Goal: Use online tool/utility: Utilize a website feature to perform a specific function

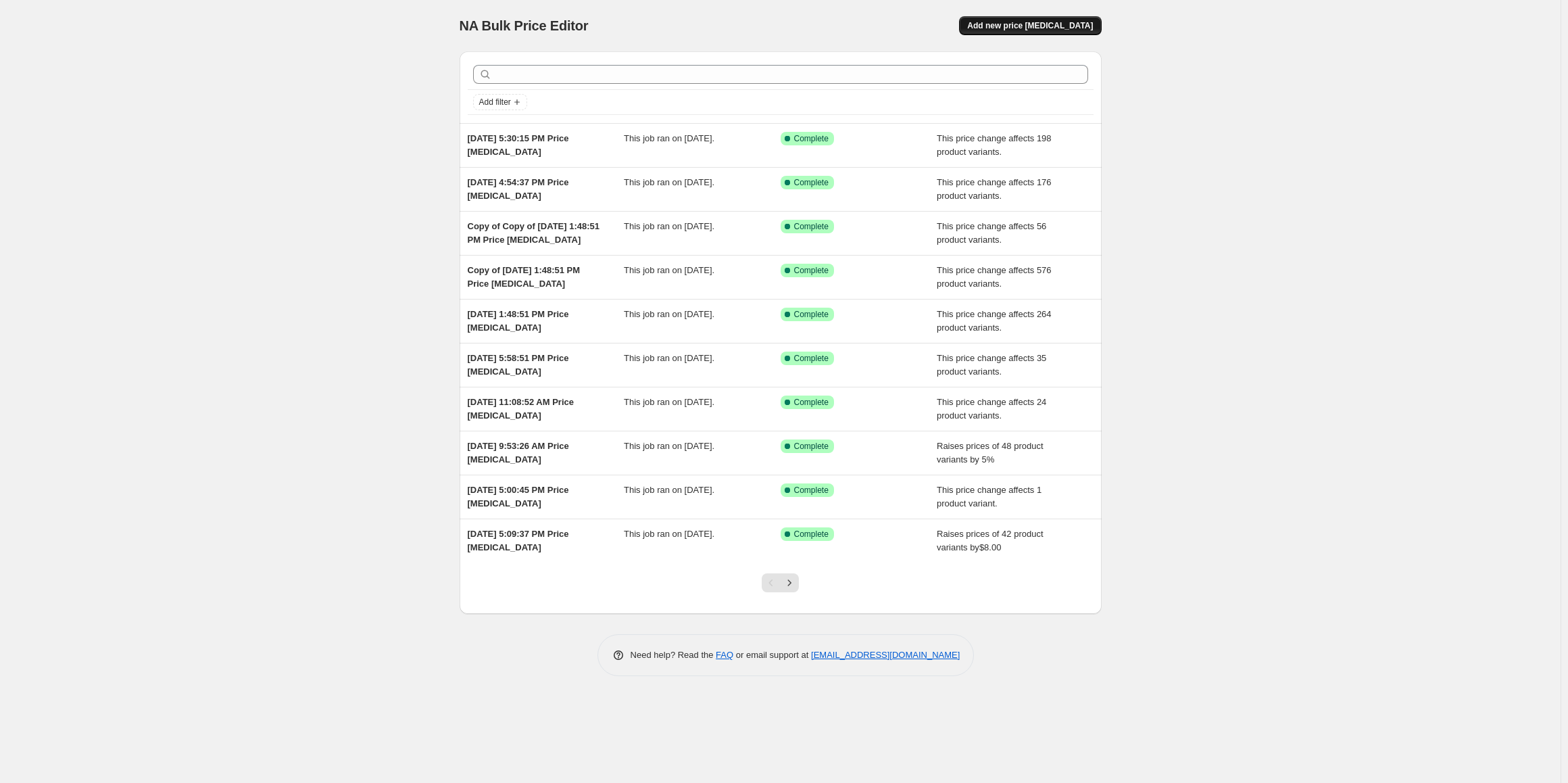
click at [1042, 24] on span "Add new price [MEDICAL_DATA]" at bounding box center [1030, 25] width 126 height 11
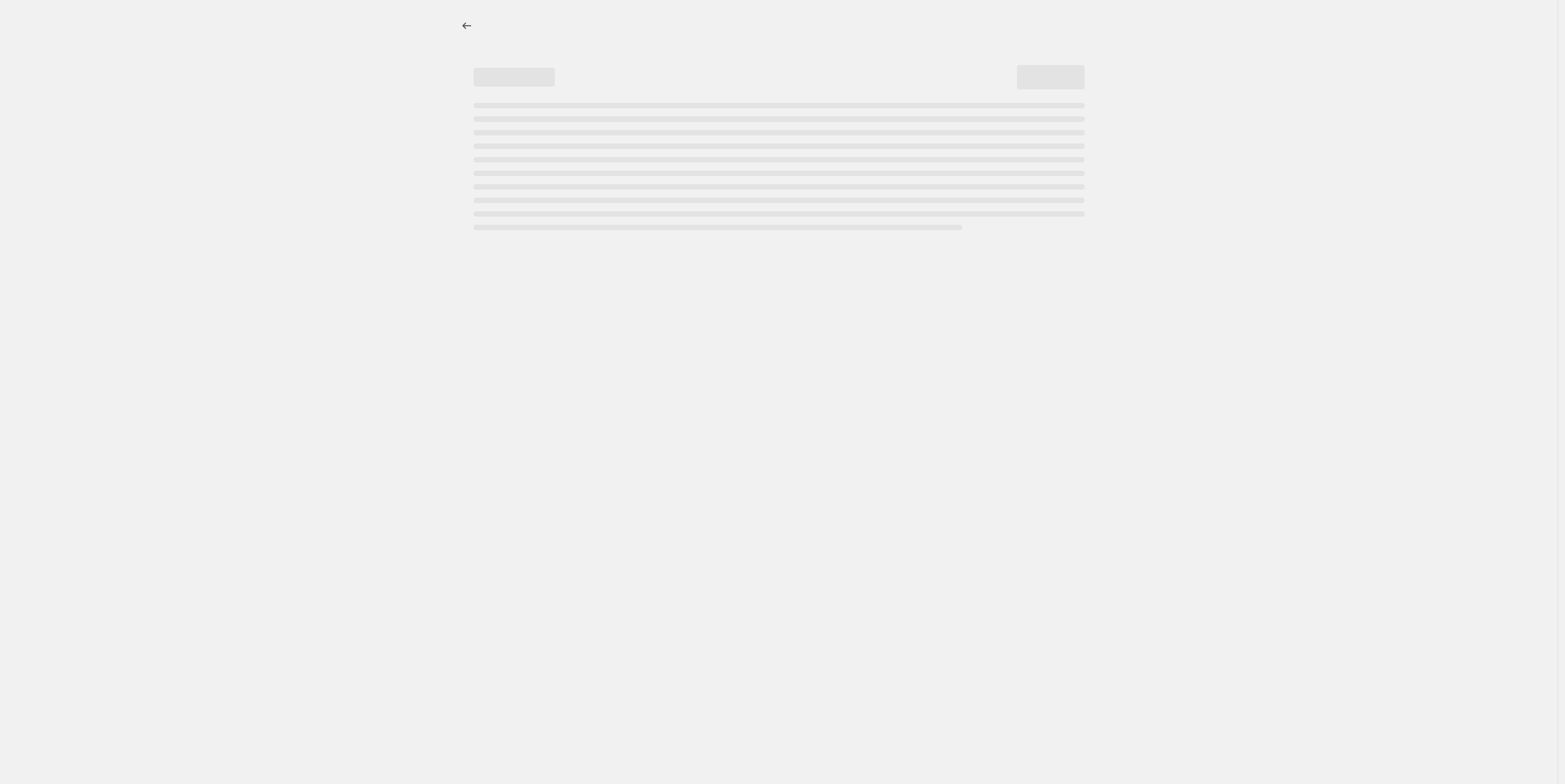
select select "percentage"
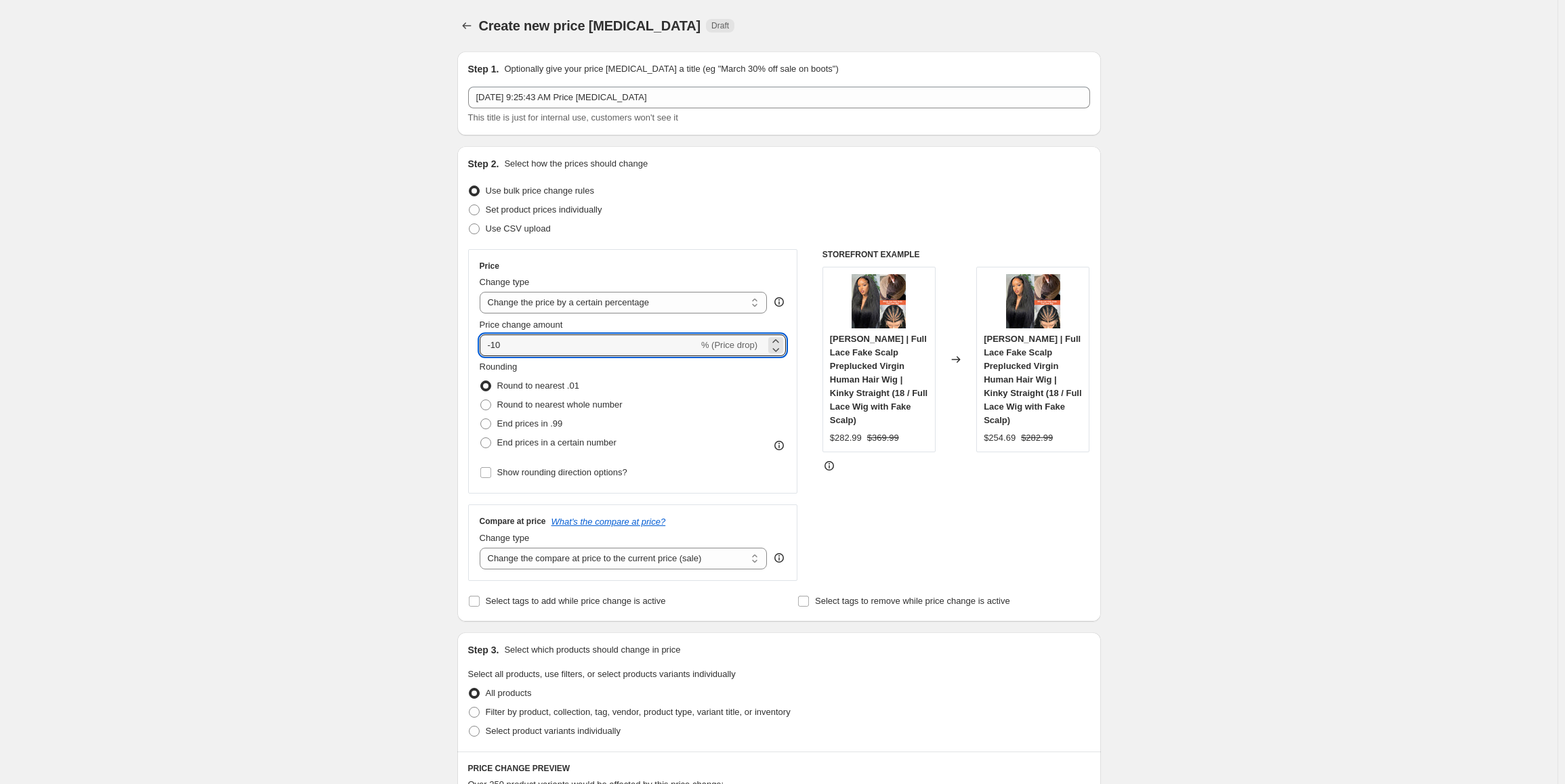
drag, startPoint x: 507, startPoint y: 342, endPoint x: 473, endPoint y: 341, distance: 34.0
click at [473, 341] on div "Price Change type Change the price to a certain amount Change the price by a ce…" at bounding box center [633, 371] width 330 height 244
type input "10"
click at [491, 424] on span at bounding box center [486, 424] width 11 height 11
click at [481, 419] on input "End prices in .99" at bounding box center [481, 418] width 1 height 1
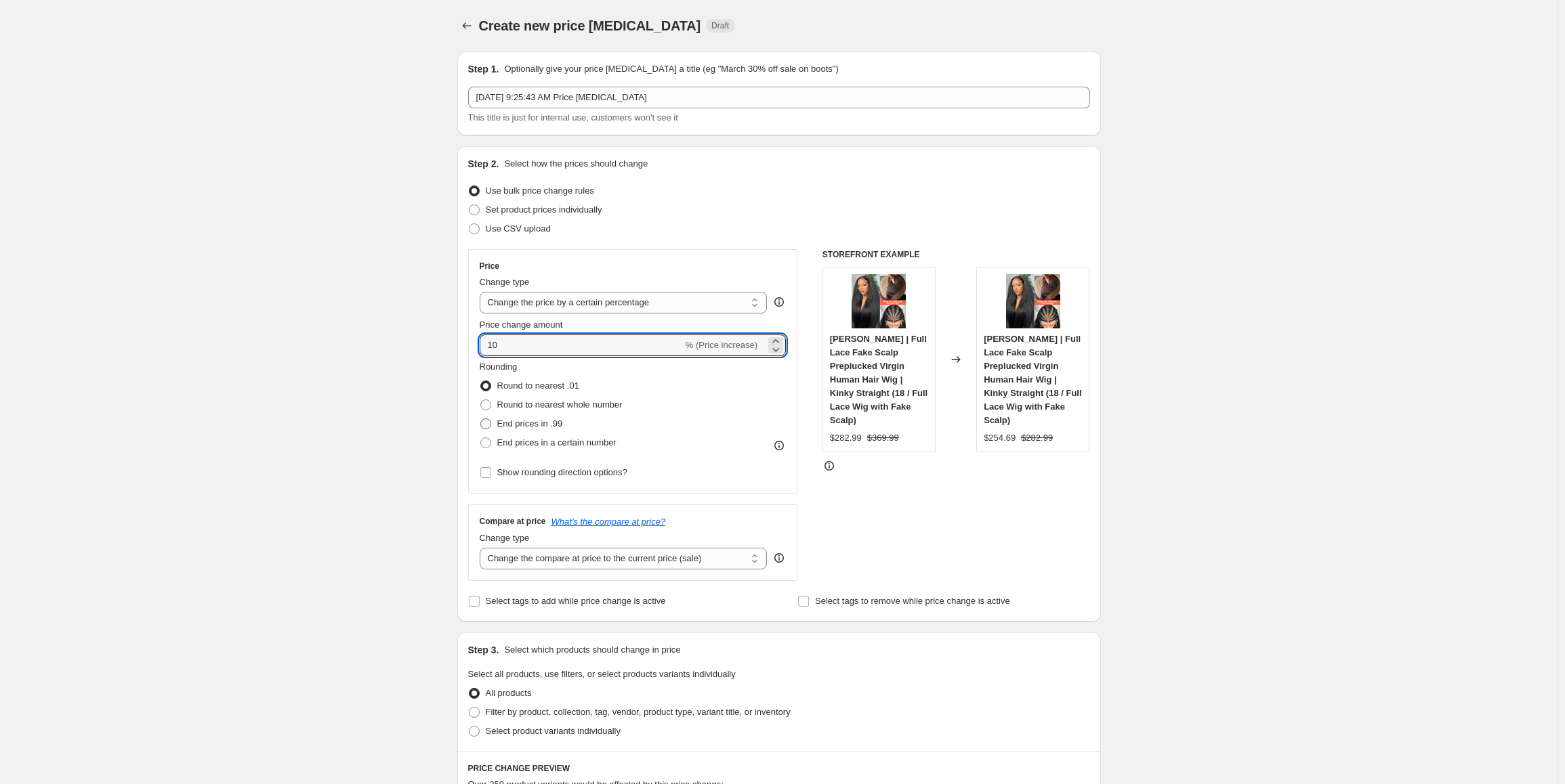
radio input "true"
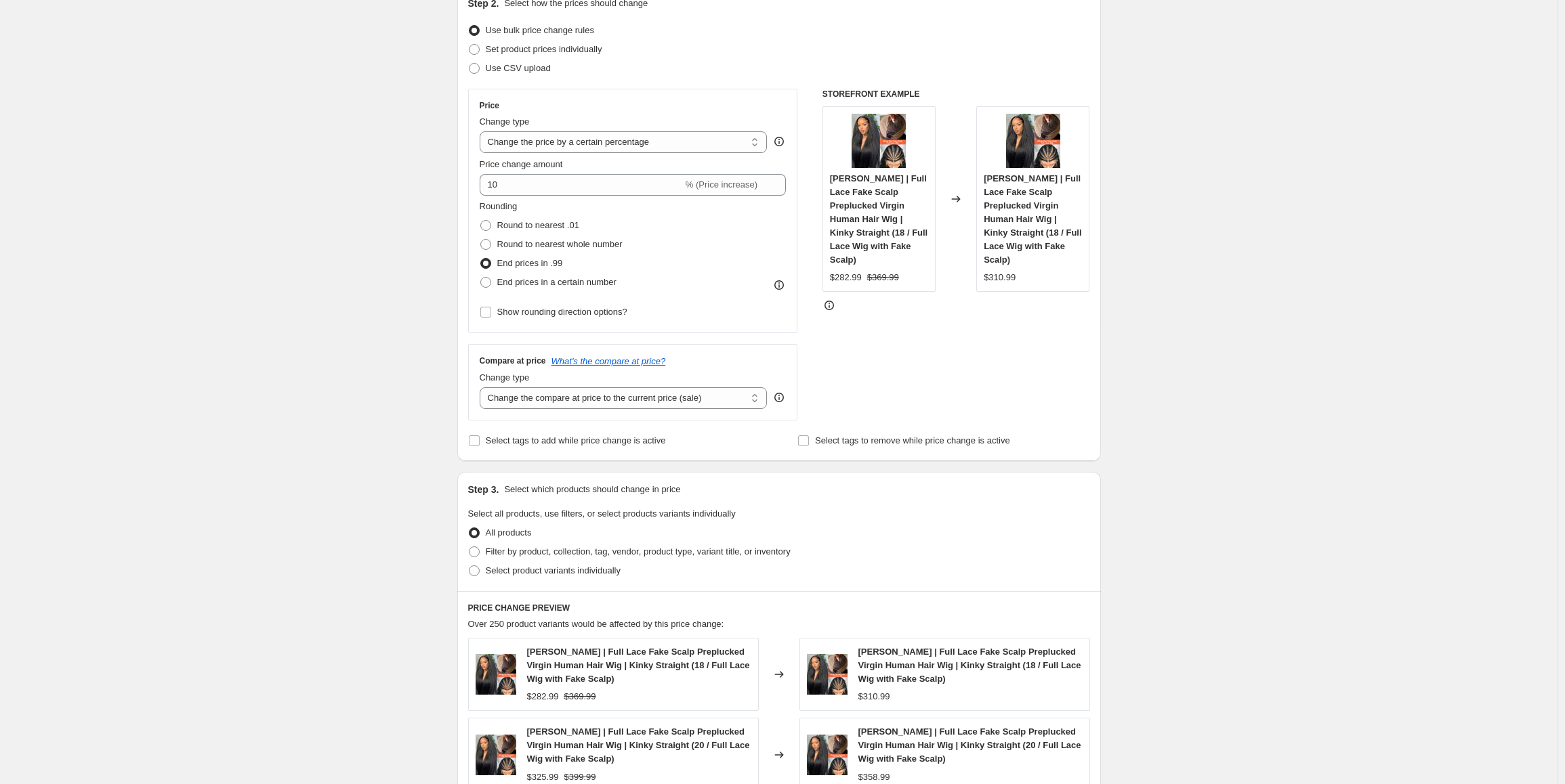
scroll to position [203, 0]
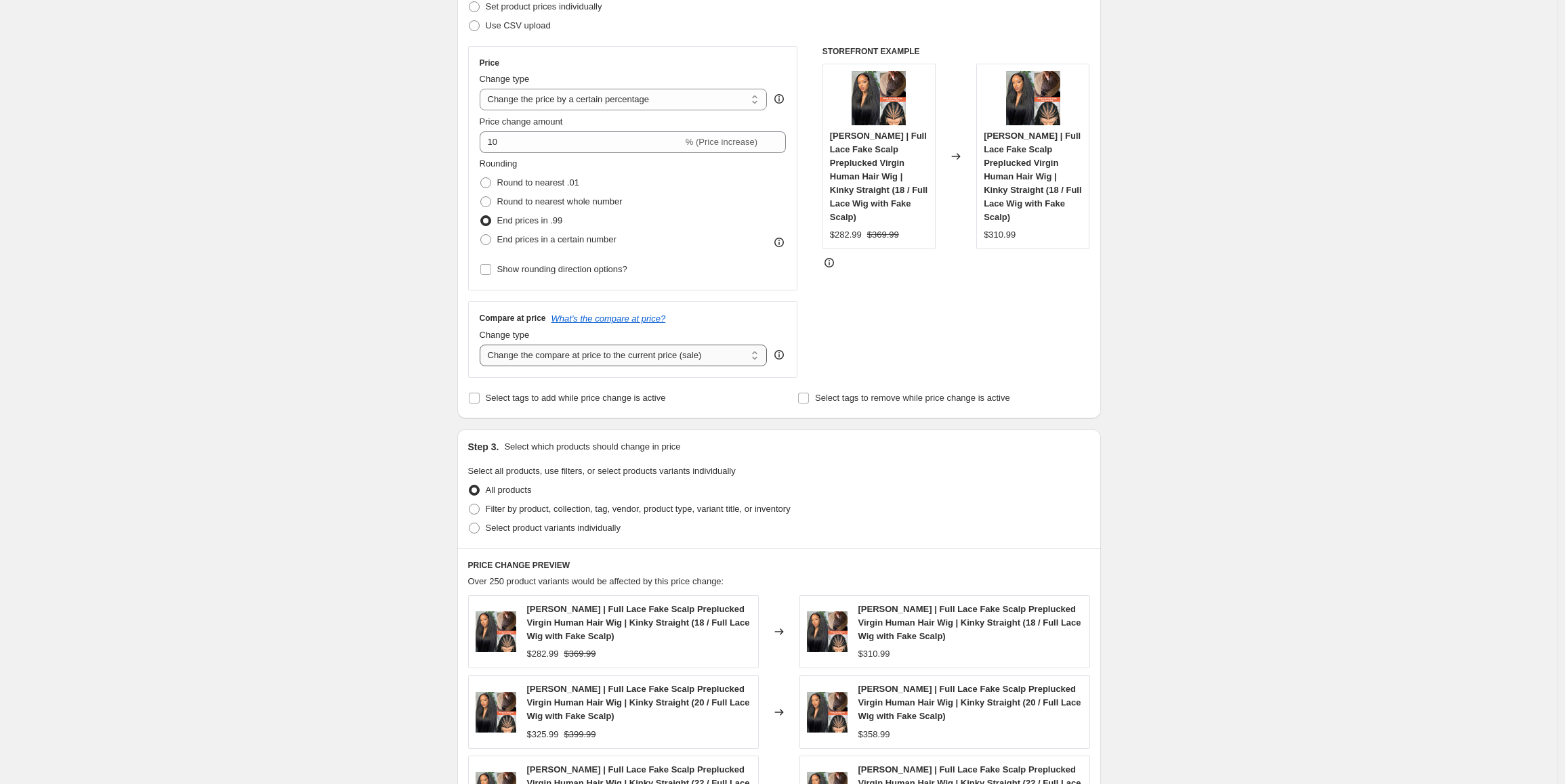
click at [673, 357] on select "Change the compare at price to the current price (sale) Change the compare at p…" at bounding box center [624, 356] width 288 height 22
select select "percentage"
click at [482, 345] on select "Change the compare at price to the current price (sale) Change the compare at p…" at bounding box center [624, 356] width 288 height 22
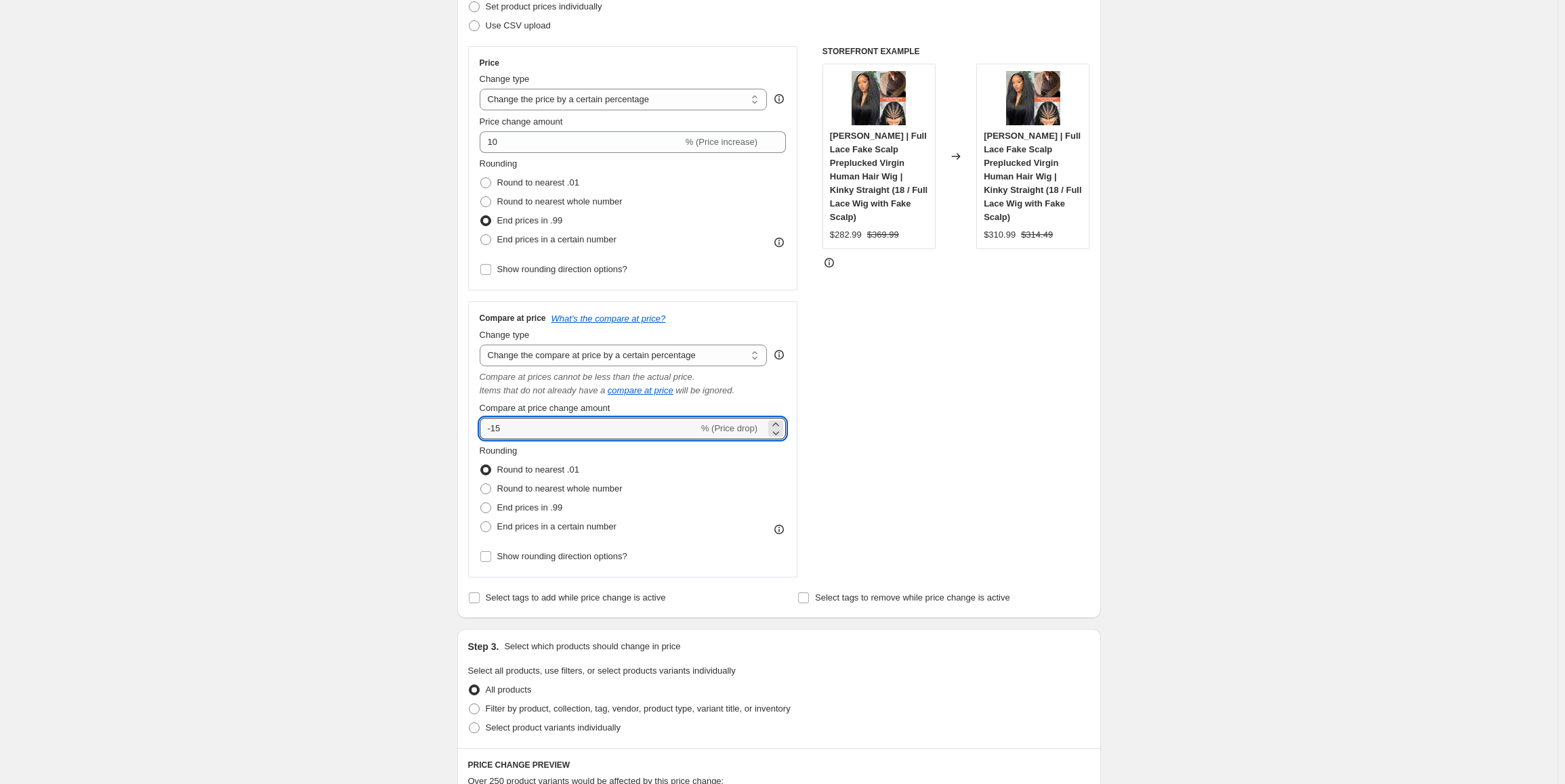
drag, startPoint x: 510, startPoint y: 428, endPoint x: 477, endPoint y: 428, distance: 33.0
click at [477, 428] on div "Compare at price What's the compare at price? Change type Change the compare at…" at bounding box center [633, 439] width 330 height 276
type input "10"
drag, startPoint x: 486, startPoint y: 511, endPoint x: 497, endPoint y: 501, distance: 14.9
click at [486, 511] on span at bounding box center [486, 508] width 11 height 11
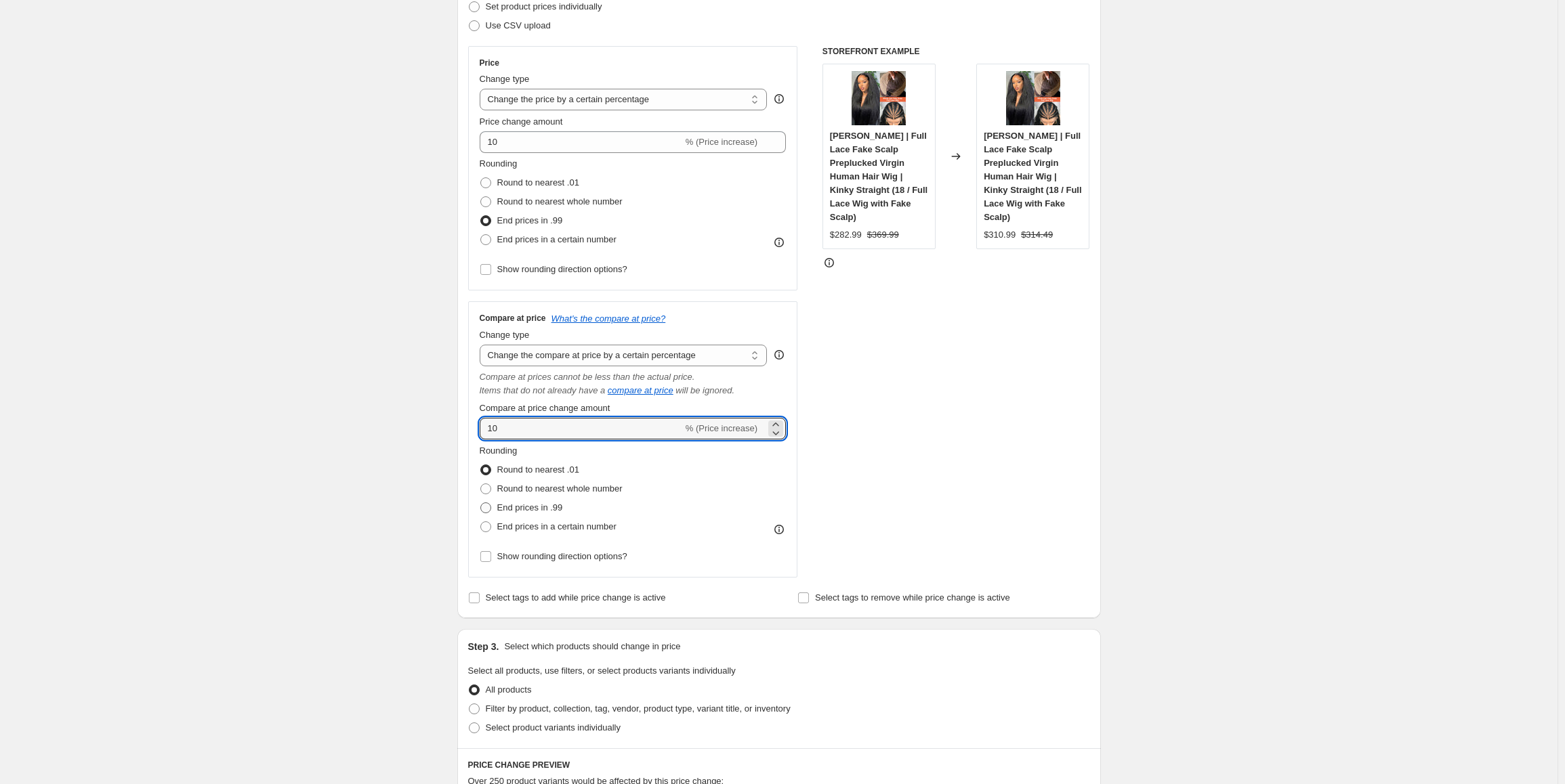
click at [481, 503] on input "End prices in .99" at bounding box center [481, 502] width 1 height 1
radio input "true"
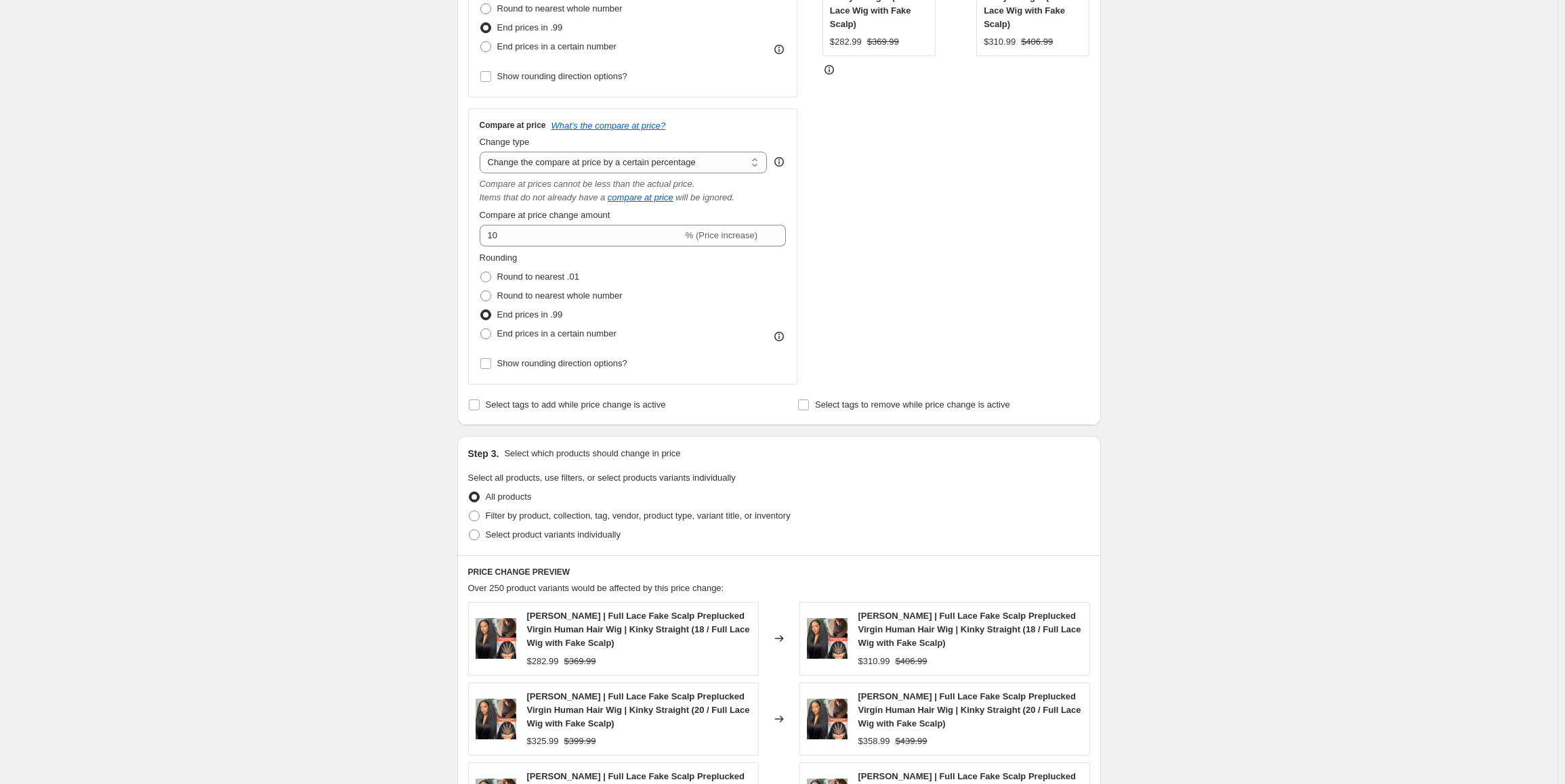
scroll to position [407, 0]
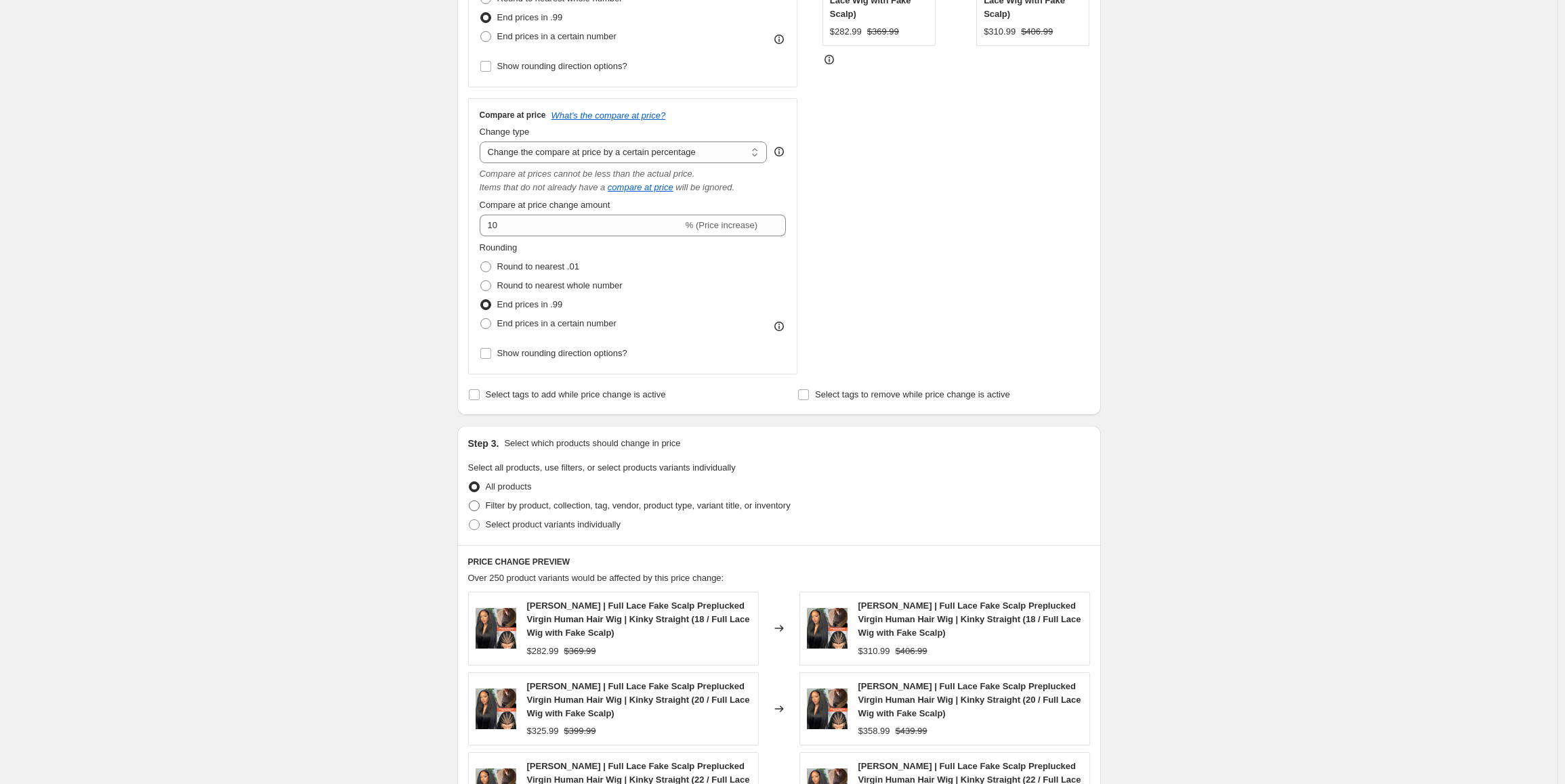
click at [480, 504] on span at bounding box center [474, 506] width 11 height 11
click at [470, 501] on input "Filter by product, collection, tag, vendor, product type, variant title, or inv…" at bounding box center [469, 500] width 1 height 1
radio input "true"
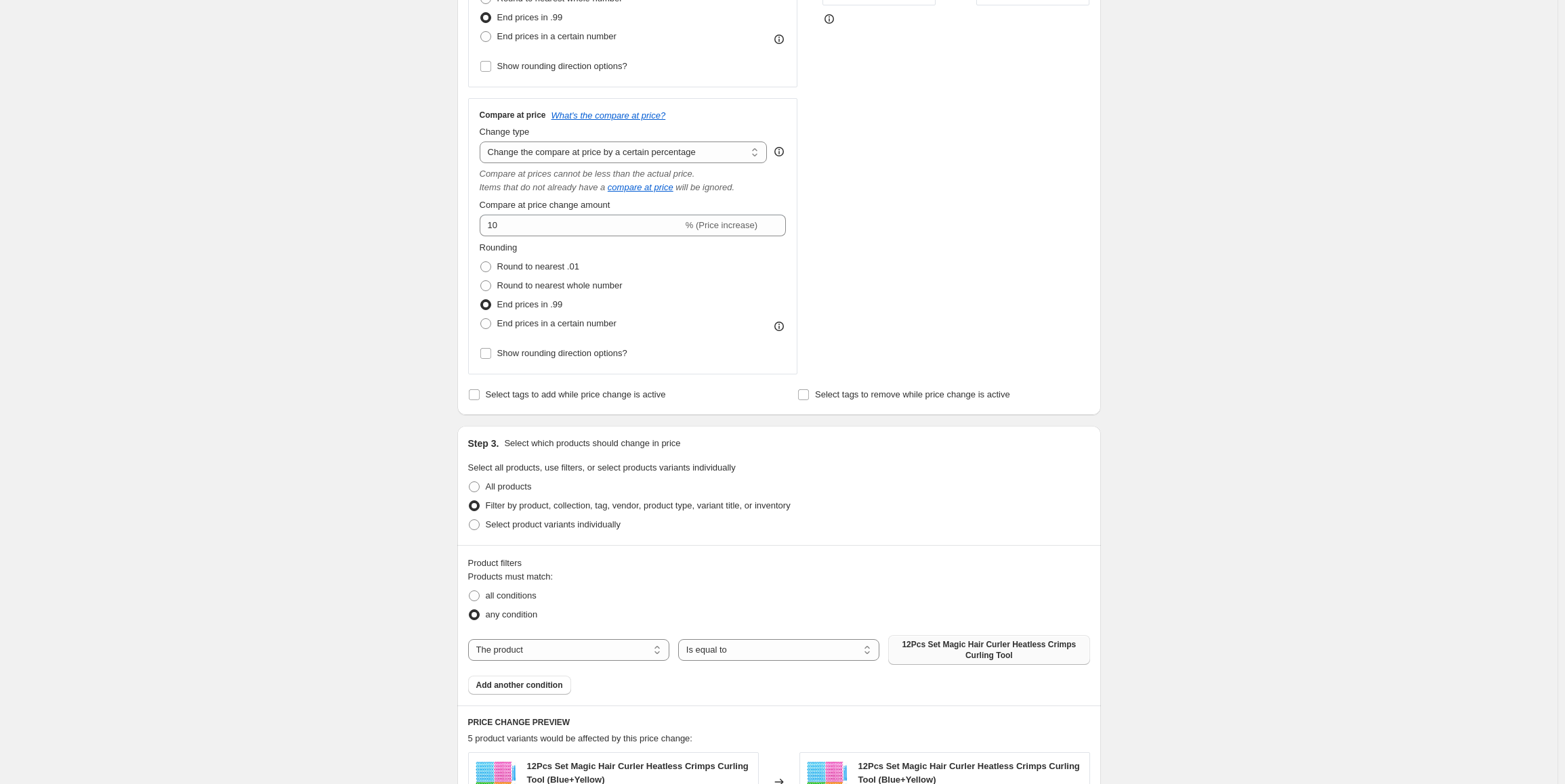
click at [984, 649] on span "12Pcs Set Magic Hair Curler Heatless Crimps Curling Tool" at bounding box center [989, 650] width 185 height 22
click at [613, 653] on select "The product The product's collection The product's tag The product's vendor The…" at bounding box center [568, 650] width 202 height 22
select select "collection"
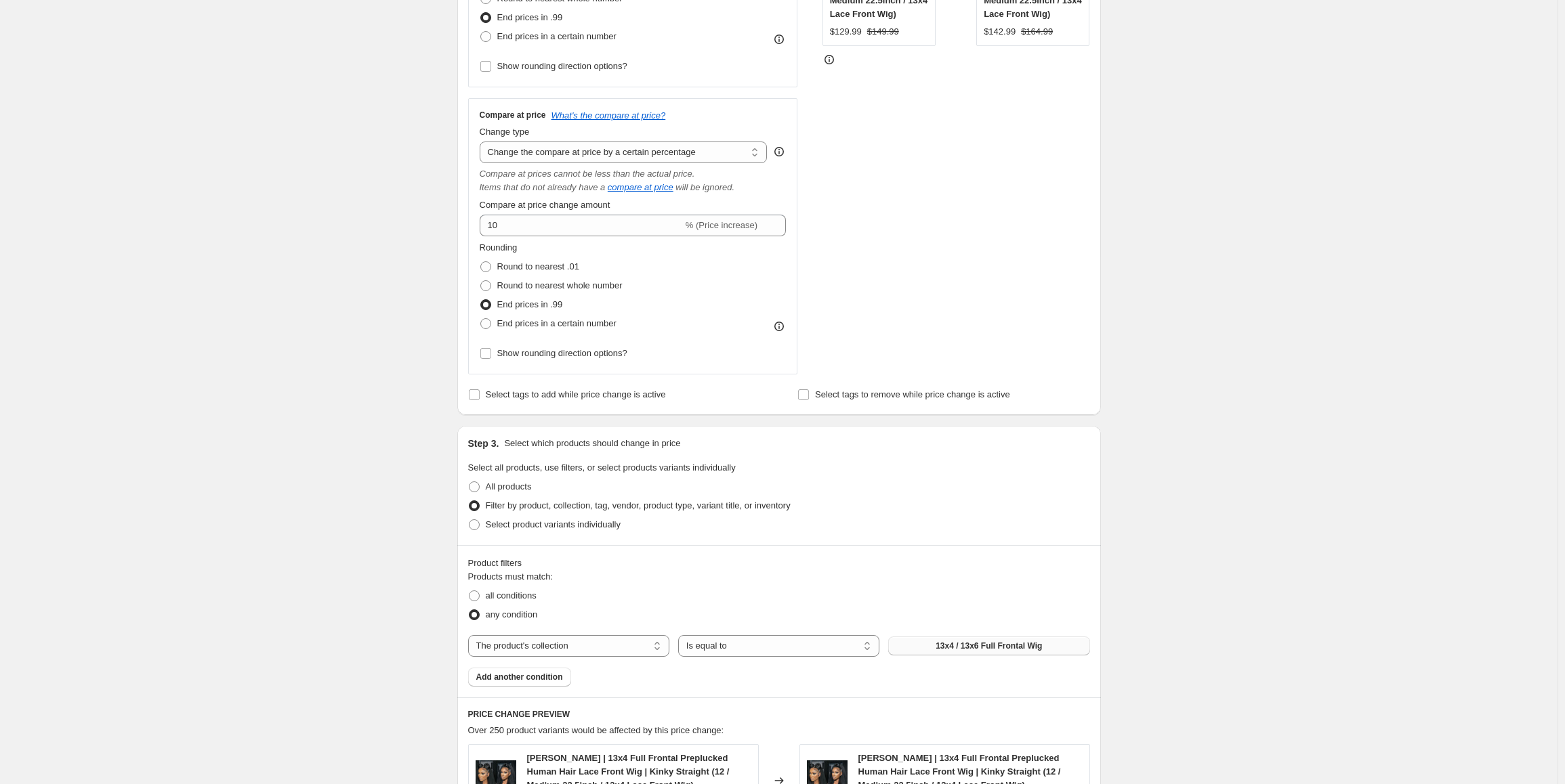
click at [1002, 648] on span "13x4 / 13x6 Full Frontal Wig" at bounding box center [989, 646] width 107 height 11
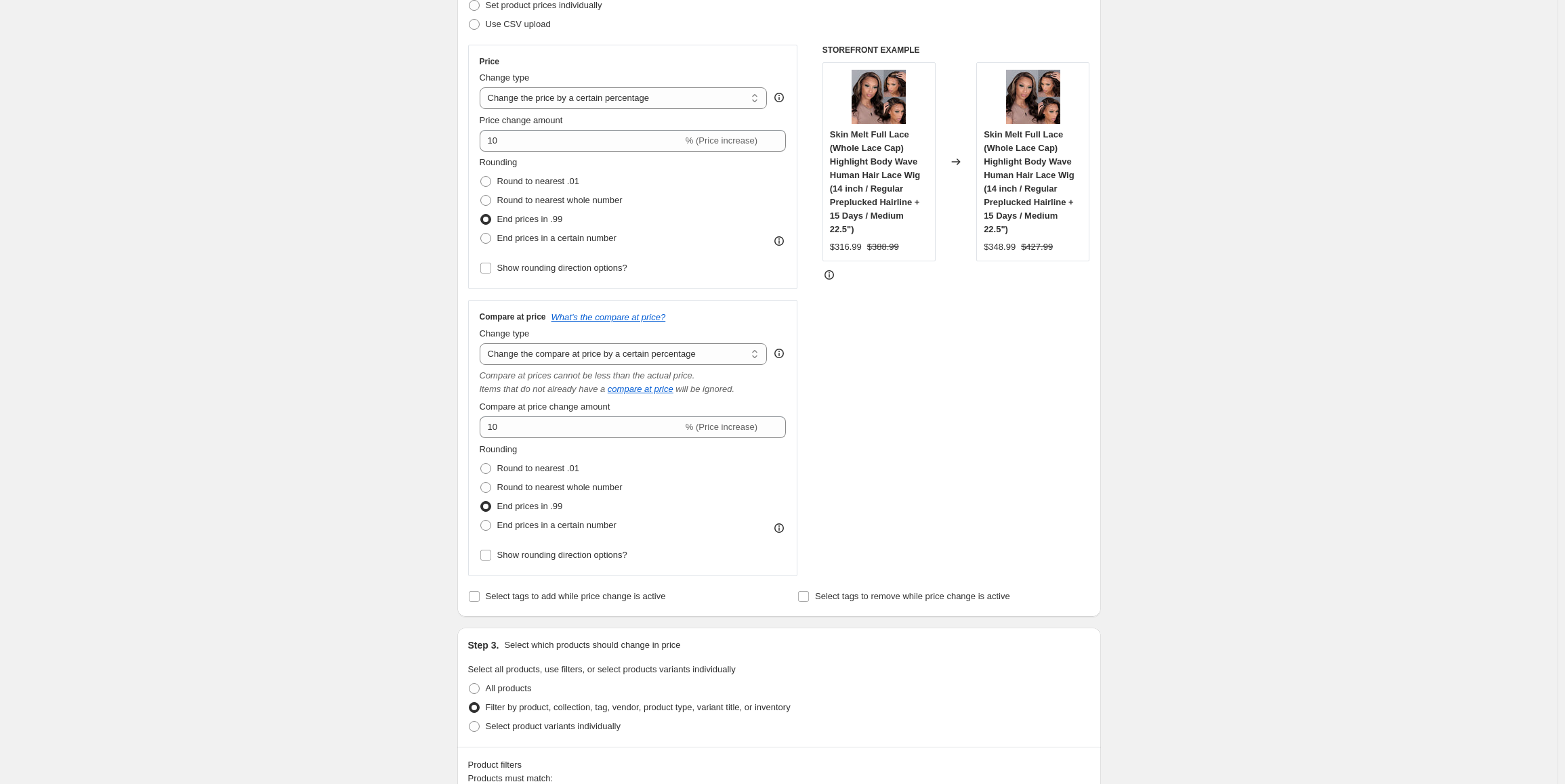
scroll to position [203, 0]
drag, startPoint x: 501, startPoint y: 141, endPoint x: 487, endPoint y: 143, distance: 14.1
click at [487, 143] on input "10" at bounding box center [581, 142] width 203 height 22
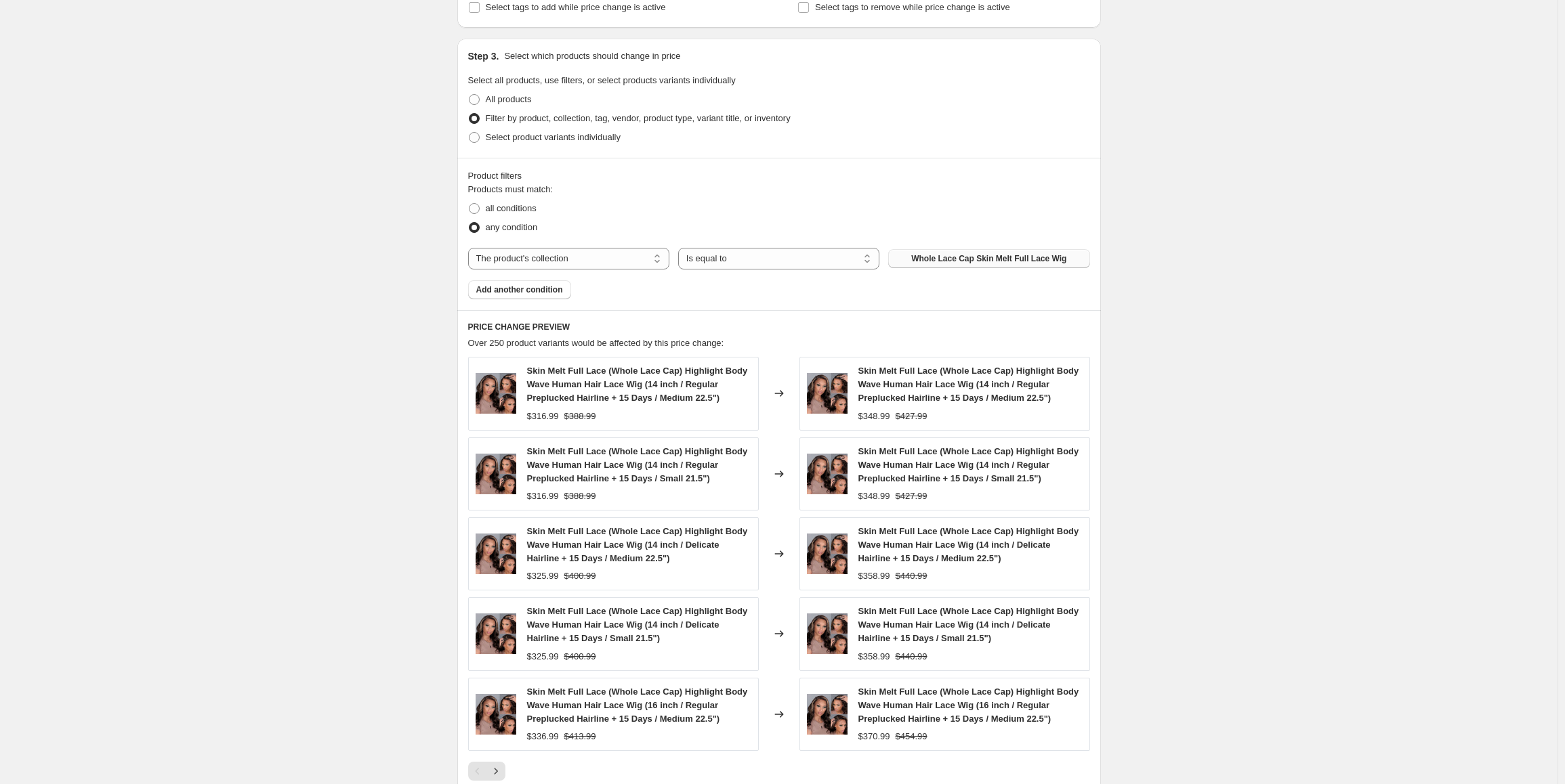
scroll to position [812, 0]
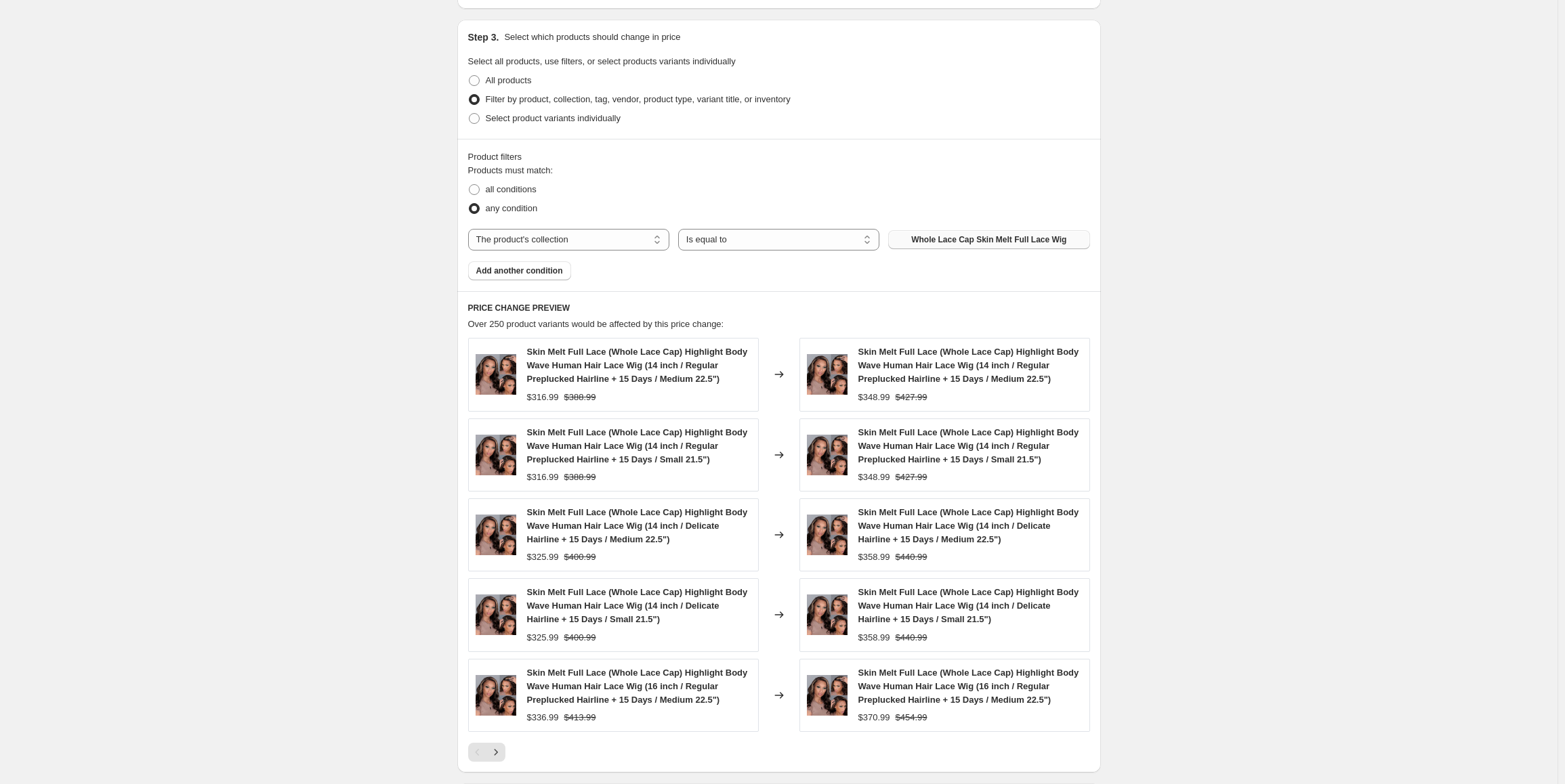
type input "8"
click at [1161, 335] on div "Create new price [MEDICAL_DATA]. This page is ready Create new price [MEDICAL_D…" at bounding box center [779, 85] width 1558 height 1795
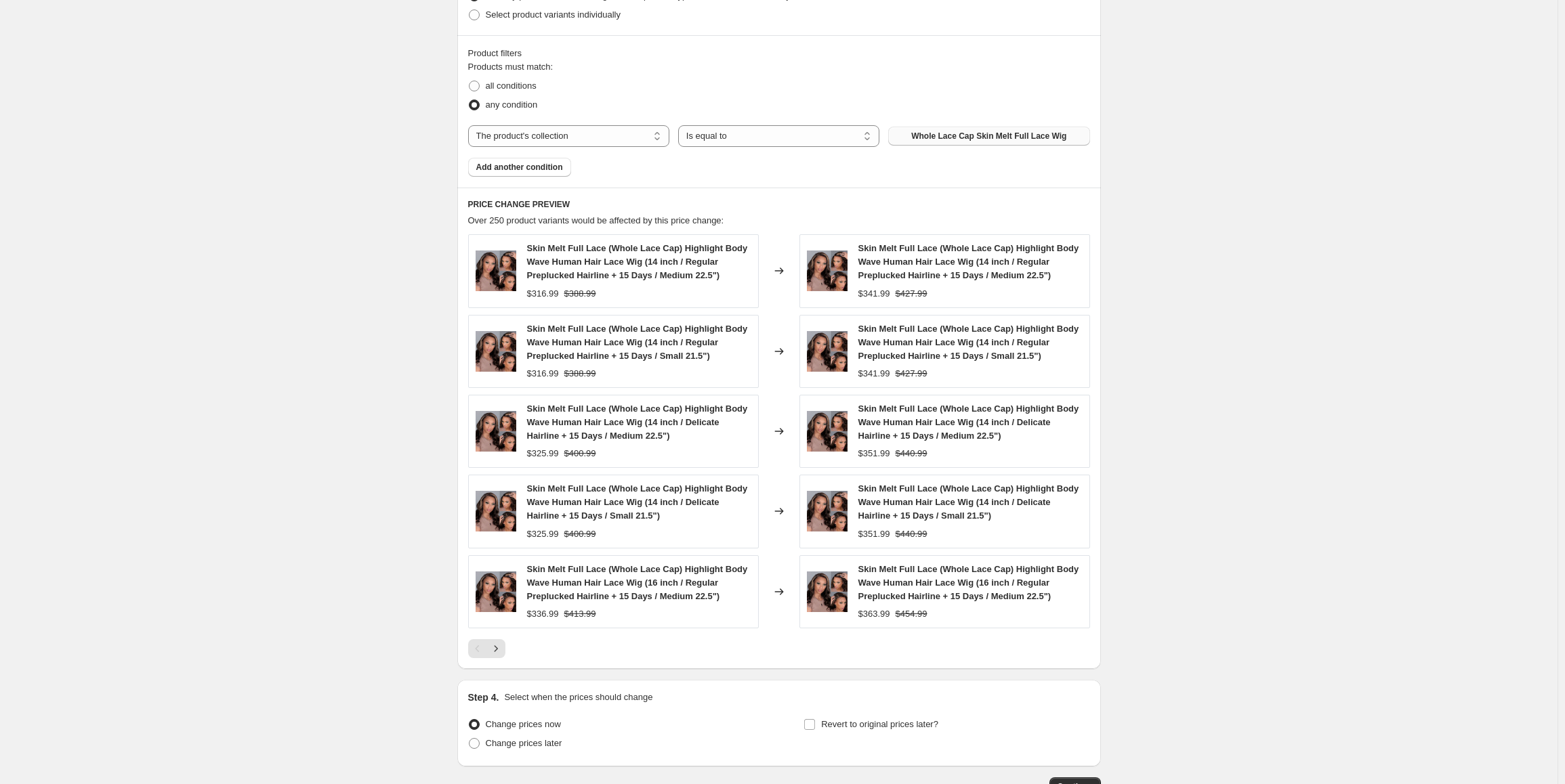
scroll to position [1012, 0]
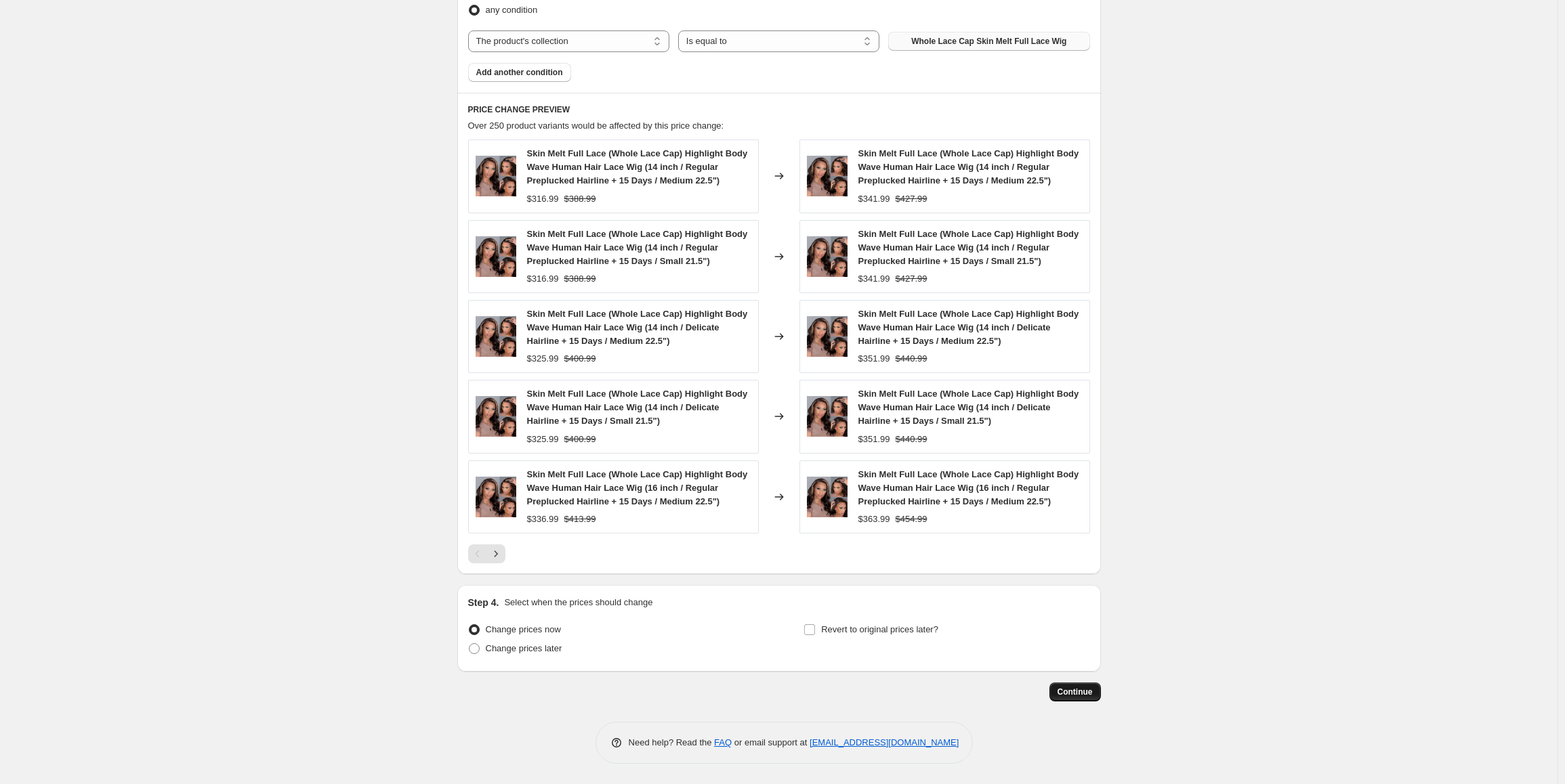
click at [1087, 696] on span "Continue" at bounding box center [1075, 692] width 36 height 11
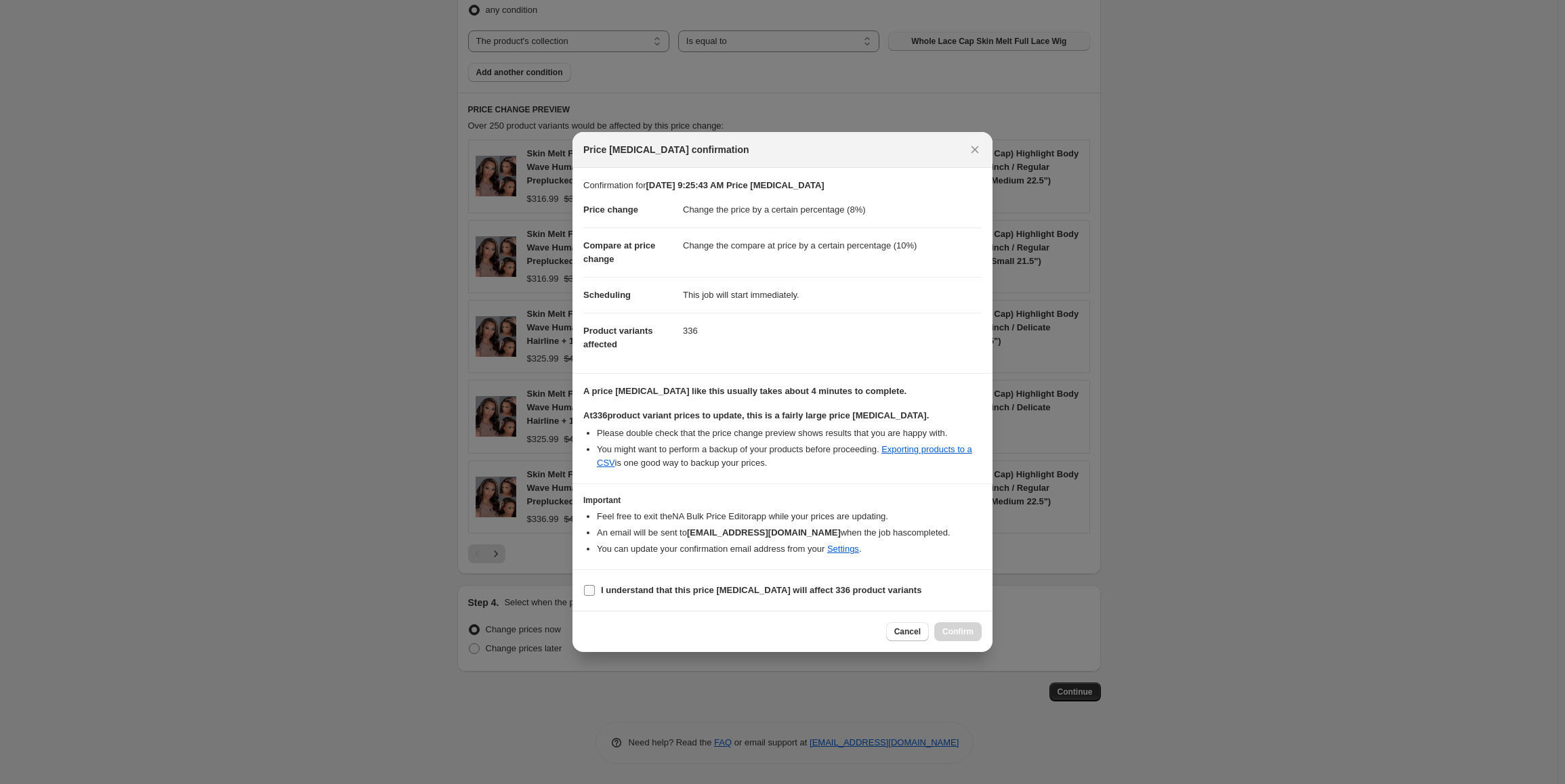
click at [587, 592] on input "I understand that this price [MEDICAL_DATA] will affect 336 product variants" at bounding box center [589, 591] width 11 height 11
checkbox input "true"
click at [948, 632] on span "Confirm" at bounding box center [958, 632] width 31 height 11
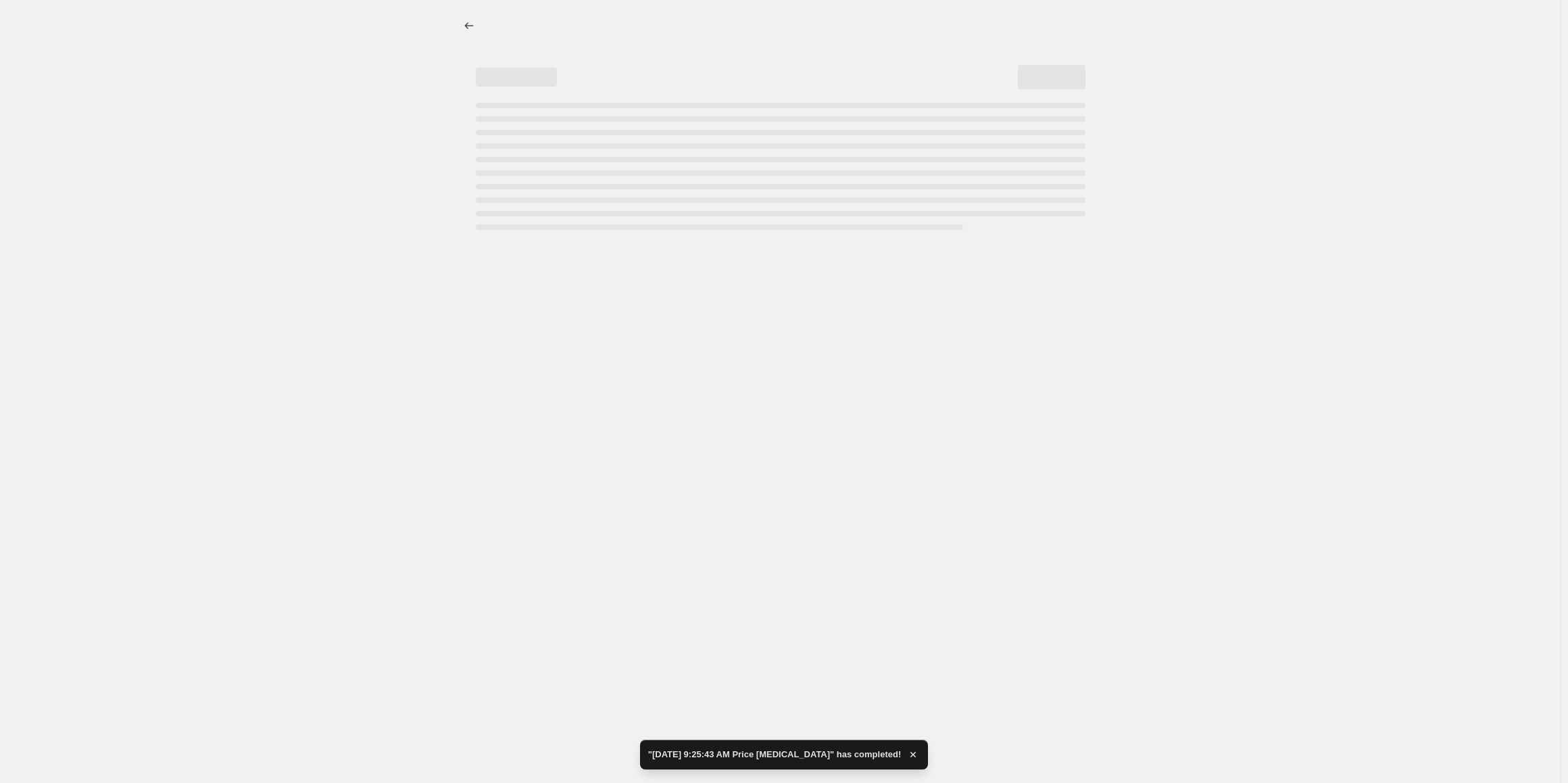
select select "percentage"
select select "collection"
